Goal: Information Seeking & Learning: Check status

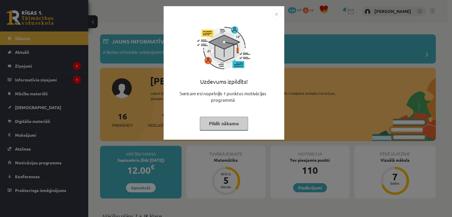
click at [276, 13] on img "Close" at bounding box center [276, 14] width 9 height 9
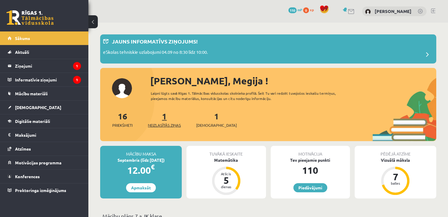
click at [172, 124] on span "Neizlasītās ziņas" at bounding box center [164, 125] width 33 height 6
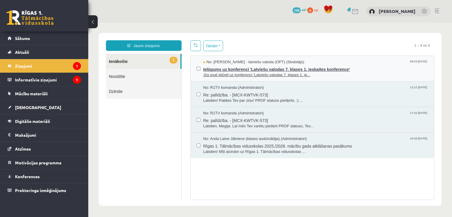
click at [239, 72] on span "Jūs esat ielūgti uz konferenci 'Latviešu valodas 7. klases 1. ie..." at bounding box center [315, 75] width 225 height 6
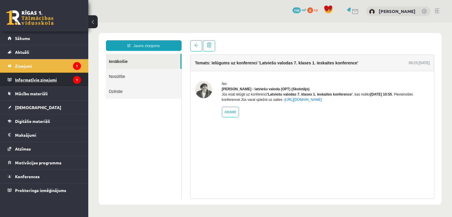
click at [45, 79] on legend "Informatīvie ziņojumi 1" at bounding box center [48, 80] width 66 height 14
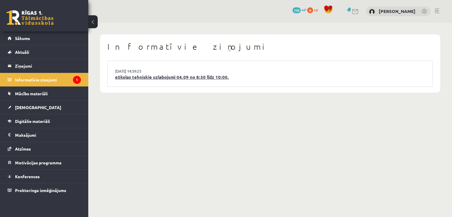
click at [152, 76] on link "eSkolas tehniskie uzlabojumi 04.09 no 8:30 līdz 10:00." at bounding box center [270, 77] width 310 height 7
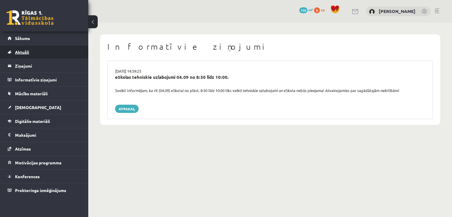
click at [24, 50] on span "Aktuāli" at bounding box center [22, 51] width 14 height 5
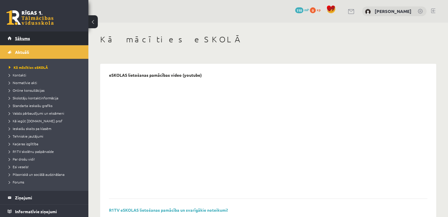
click at [63, 33] on link "Sākums" at bounding box center [44, 39] width 73 height 14
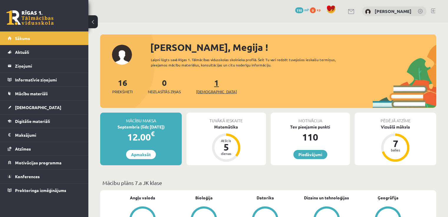
click at [208, 91] on span "[DEMOGRAPHIC_DATA]" at bounding box center [216, 92] width 41 height 6
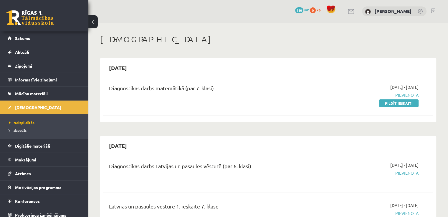
click at [304, 10] on link "110 mP" at bounding box center [302, 9] width 14 height 5
